Goal: Information Seeking & Learning: Learn about a topic

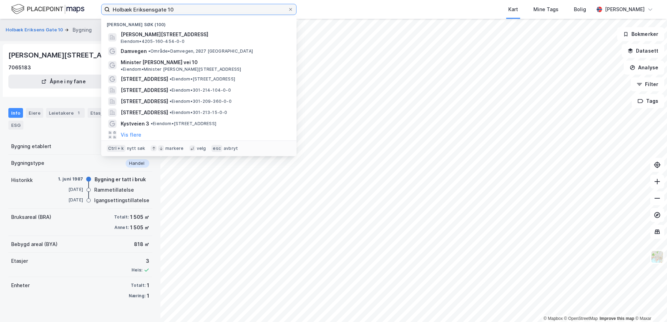
drag, startPoint x: 180, startPoint y: 10, endPoint x: 114, endPoint y: 11, distance: 66.3
click at [114, 11] on input "Holbæk Eriksensgate 10" at bounding box center [199, 9] width 178 height 10
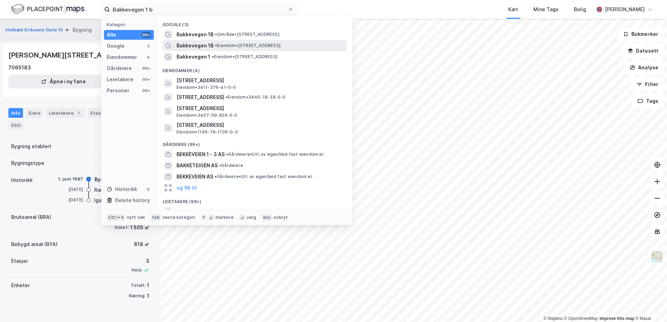
click at [219, 48] on span "• Eiendom • [STREET_ADDRESS]" at bounding box center [248, 46] width 66 height 6
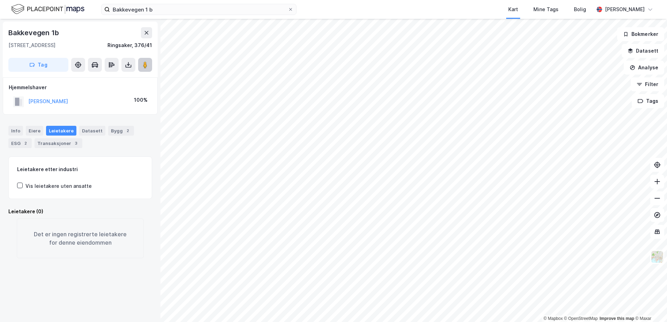
click at [144, 68] on image at bounding box center [145, 64] width 4 height 7
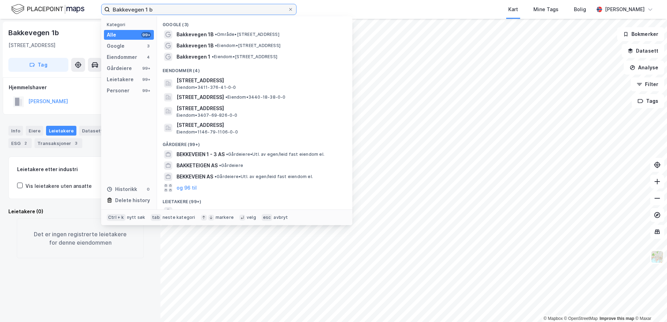
drag, startPoint x: 155, startPoint y: 10, endPoint x: 110, endPoint y: 15, distance: 45.9
click at [110, 15] on label "Bakkevegen 1 b" at bounding box center [198, 9] width 195 height 11
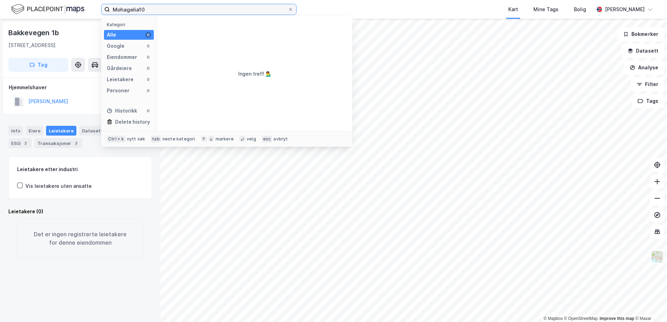
click at [132, 11] on input "Mohagelia10" at bounding box center [199, 9] width 178 height 10
click at [135, 9] on input "Mohaglia10" at bounding box center [199, 9] width 178 height 10
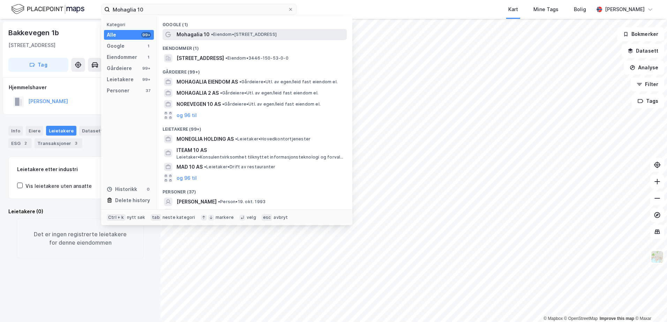
click at [241, 36] on span "• Eiendom • [STREET_ADDRESS]" at bounding box center [244, 35] width 66 height 6
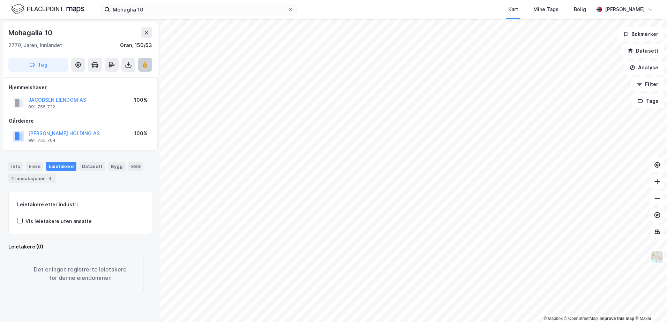
click at [145, 67] on image at bounding box center [145, 64] width 4 height 7
click at [587, 322] on html "Mohaglia 10 Kart Mine Tags Bolig [PERSON_NAME] © Mapbox © OpenStreetMap Improve…" at bounding box center [333, 161] width 667 height 322
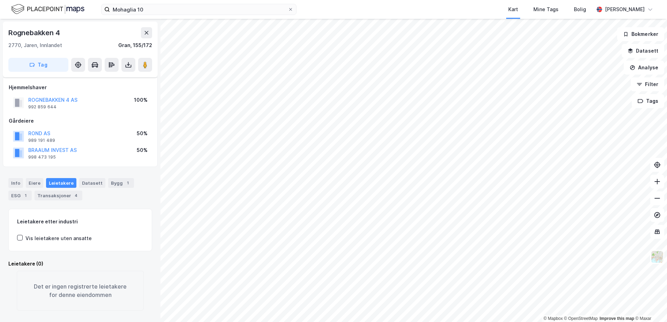
scroll to position [5, 0]
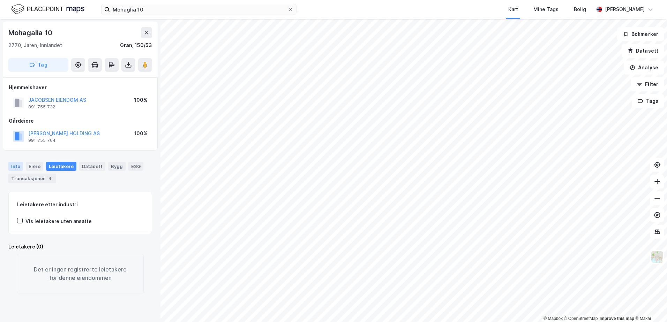
click at [13, 168] on div "Info" at bounding box center [15, 166] width 15 height 9
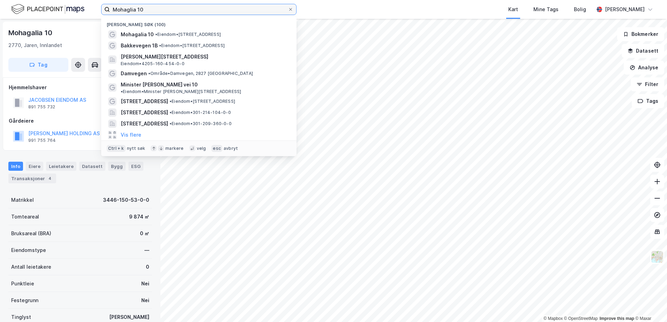
click at [140, 8] on input "Mohaglia 10" at bounding box center [199, 9] width 178 height 10
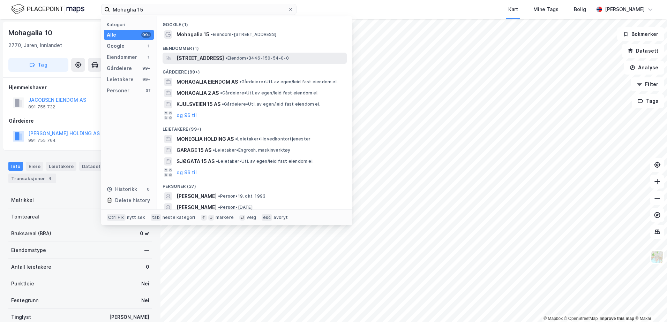
click at [224, 59] on span "[STREET_ADDRESS]" at bounding box center [200, 58] width 47 height 8
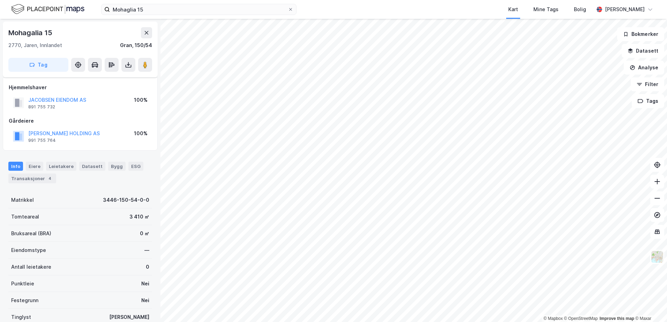
scroll to position [5, 0]
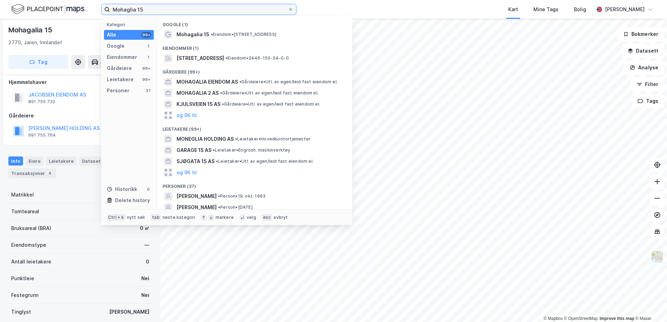
drag, startPoint x: 145, startPoint y: 10, endPoint x: 108, endPoint y: 12, distance: 37.1
click at [111, 10] on input "Mohaglia 15" at bounding box center [199, 9] width 178 height 10
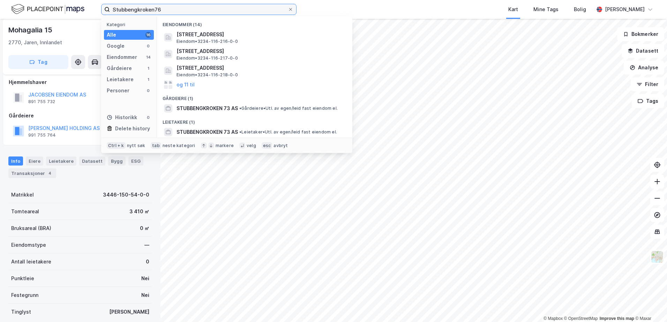
click at [153, 9] on input "Stubbengkroken76" at bounding box center [199, 9] width 178 height 10
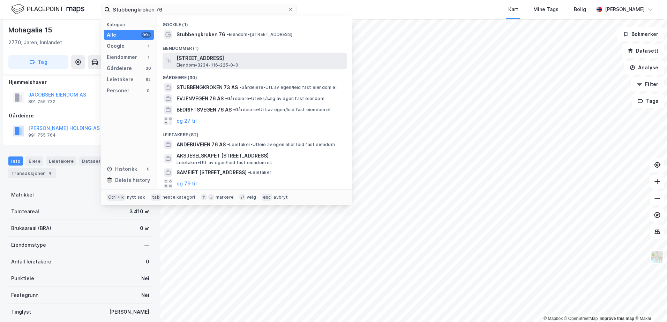
click at [198, 59] on span "[STREET_ADDRESS]" at bounding box center [260, 58] width 167 height 8
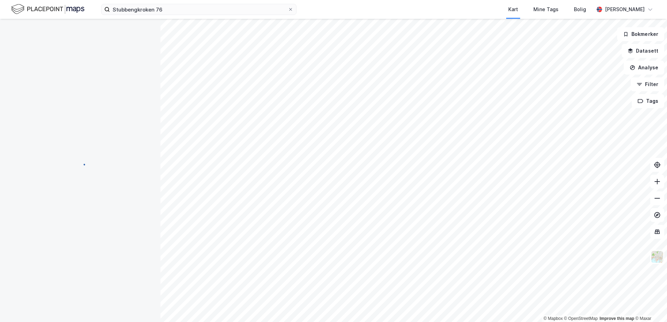
scroll to position [5, 0]
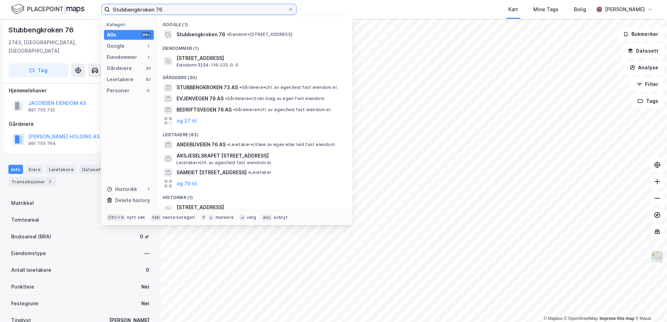
drag, startPoint x: 165, startPoint y: 7, endPoint x: 103, endPoint y: 9, distance: 62.1
click at [105, 7] on label "Stubbengkroken 76" at bounding box center [198, 9] width 195 height 11
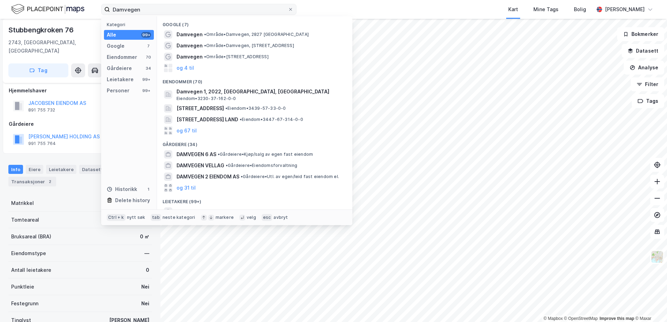
click at [103, 9] on label "Damvegen" at bounding box center [198, 9] width 195 height 11
click at [110, 9] on input "Damvegen" at bounding box center [199, 9] width 178 height 10
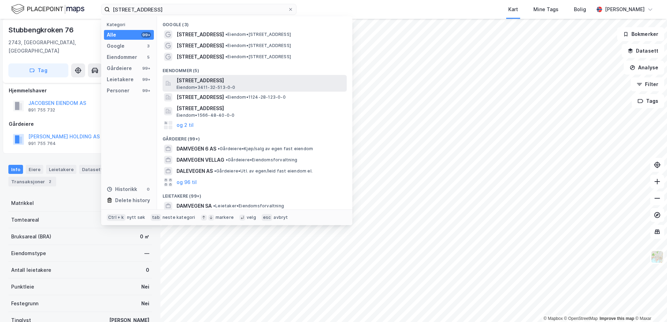
click at [205, 88] on span "Eiendom • 3411-32-513-0-0" at bounding box center [206, 88] width 59 height 6
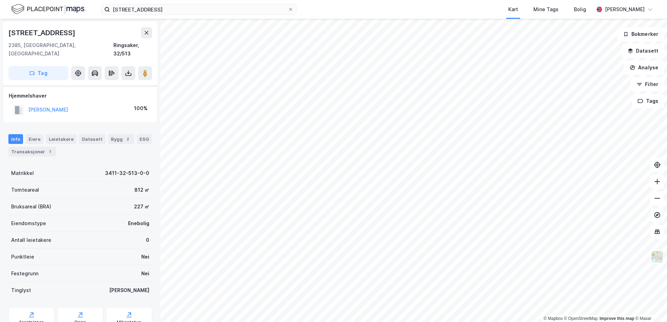
scroll to position [5, 0]
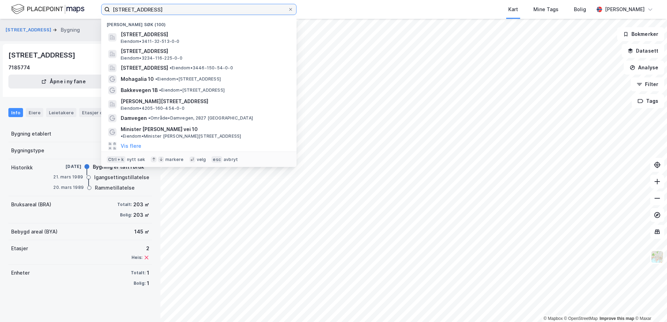
click at [142, 8] on input "[STREET_ADDRESS]" at bounding box center [199, 9] width 178 height 10
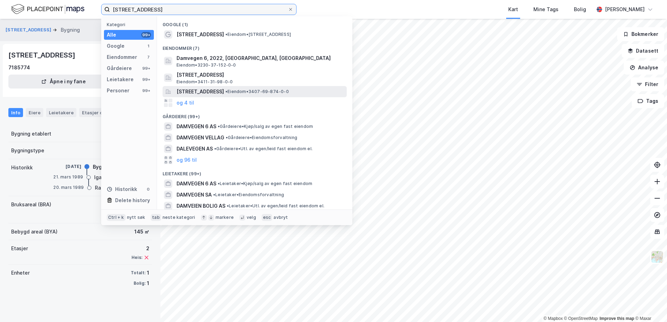
type input "[STREET_ADDRESS]"
click at [224, 91] on span "[STREET_ADDRESS]" at bounding box center [200, 92] width 47 height 8
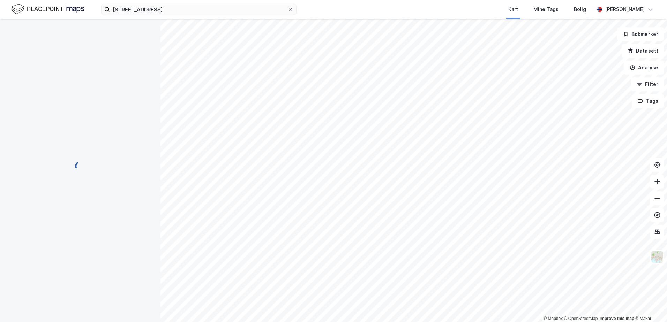
scroll to position [5, 0]
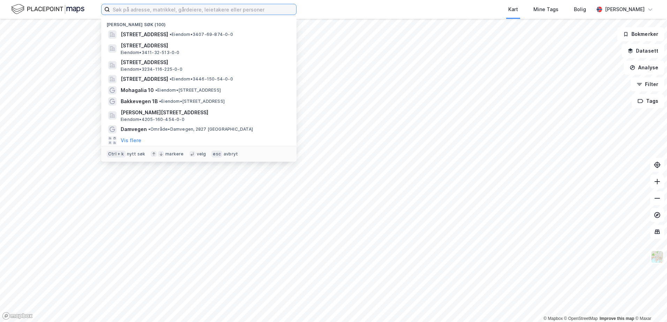
click at [130, 10] on input at bounding box center [203, 9] width 186 height 10
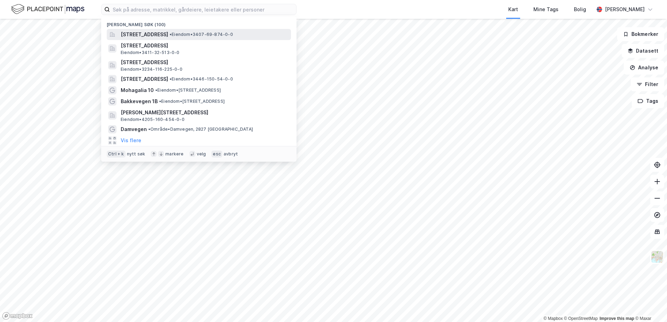
click at [163, 35] on span "[STREET_ADDRESS]" at bounding box center [144, 34] width 47 height 8
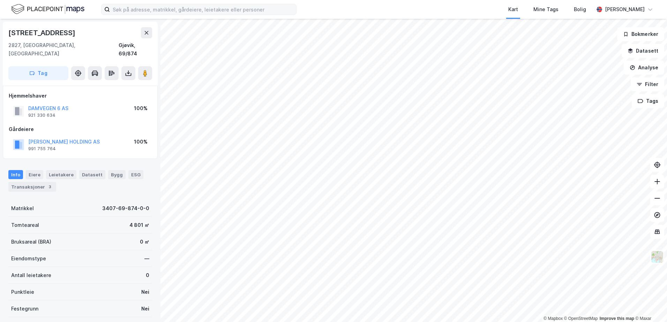
click at [108, 8] on icon at bounding box center [107, 10] width 6 height 6
click at [110, 8] on input at bounding box center [203, 9] width 186 height 10
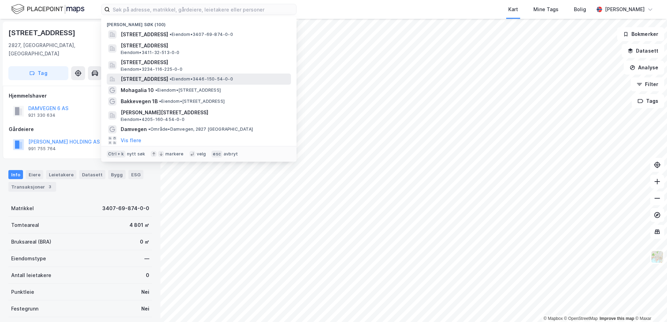
click at [148, 80] on span "[STREET_ADDRESS]" at bounding box center [144, 79] width 47 height 8
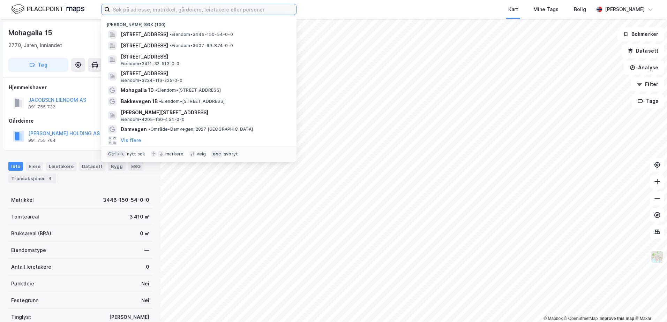
click at [143, 10] on input at bounding box center [203, 9] width 186 height 10
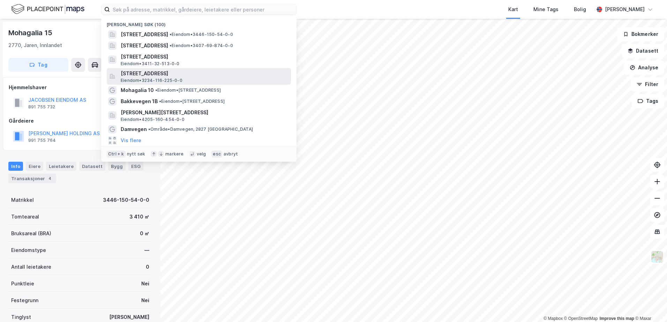
click at [166, 74] on span "[STREET_ADDRESS]" at bounding box center [204, 73] width 167 height 8
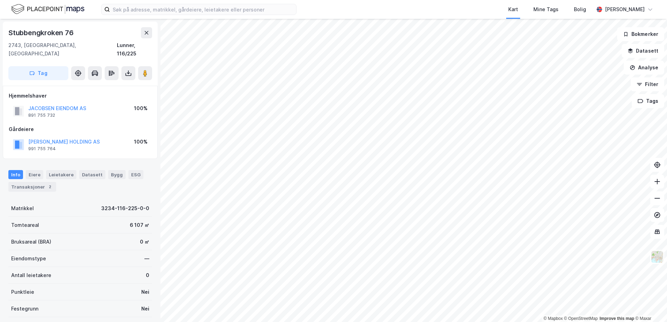
click at [310, 18] on div "Kart Mine Tags Bolig Birger Olsen © Mapbox © OpenStreetMap Improve this map © M…" at bounding box center [333, 161] width 667 height 322
click at [310, 322] on html "Kart Mine Tags Bolig Birger Olsen © Mapbox © OpenStreetMap Improve this map © M…" at bounding box center [333, 161] width 667 height 322
click at [119, 13] on input at bounding box center [203, 9] width 186 height 10
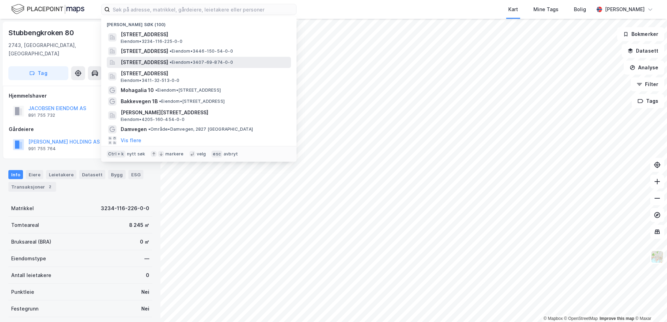
click at [131, 61] on span "[STREET_ADDRESS]" at bounding box center [144, 62] width 47 height 8
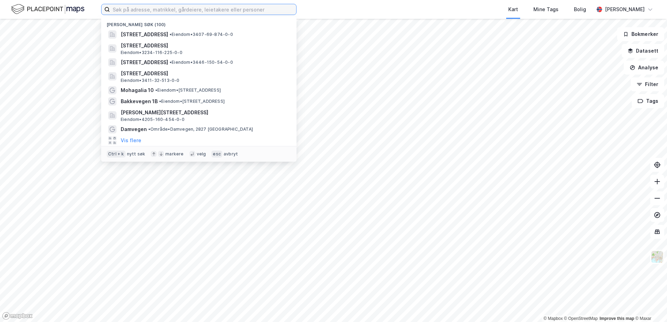
click at [126, 12] on input at bounding box center [203, 9] width 186 height 10
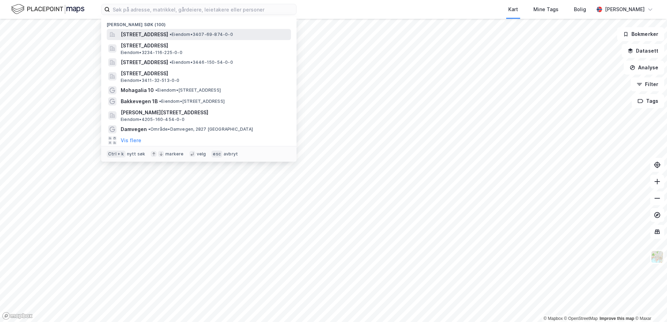
click at [154, 37] on span "[STREET_ADDRESS]" at bounding box center [144, 34] width 47 height 8
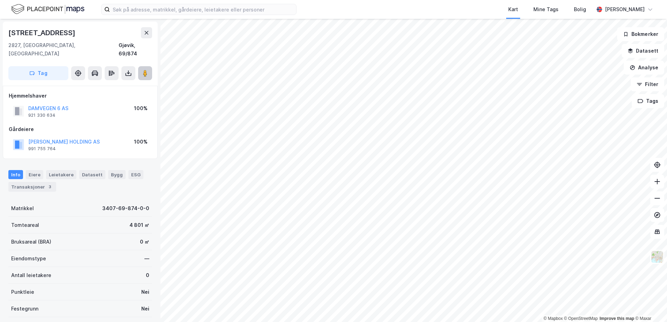
click at [147, 70] on image at bounding box center [145, 73] width 4 height 7
